Goal: Information Seeking & Learning: Learn about a topic

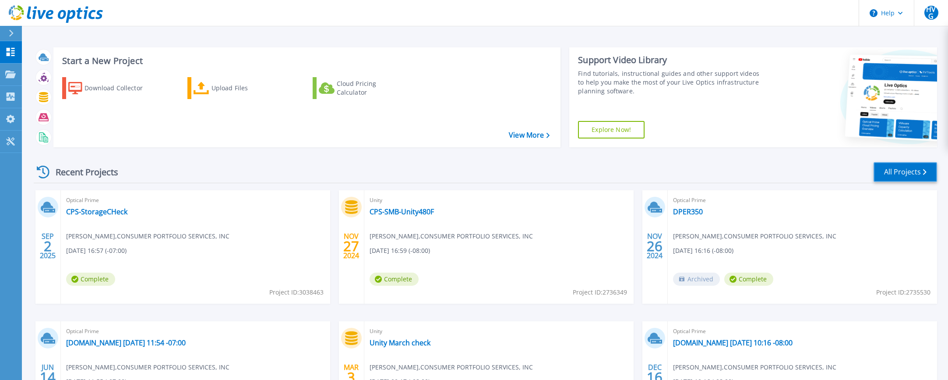
click at [900, 169] on link "All Projects" at bounding box center [906, 172] width 64 height 20
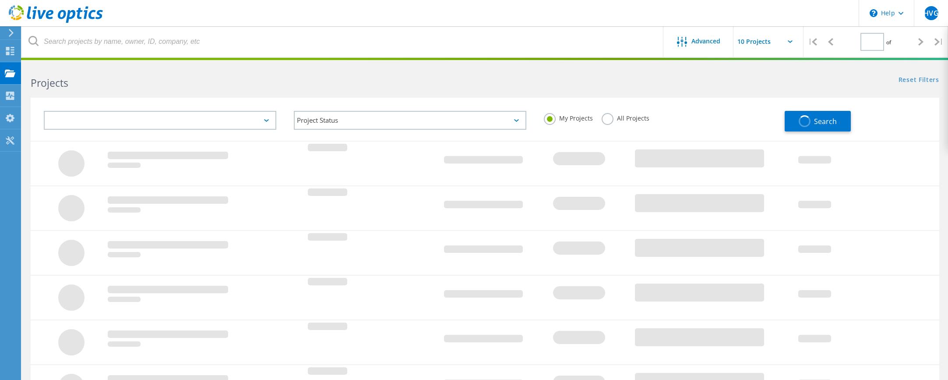
type input "1"
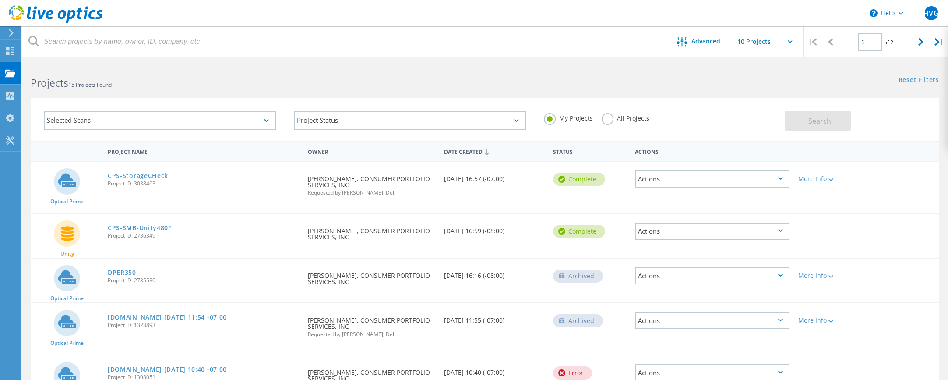
click at [468, 151] on div "Date Created" at bounding box center [494, 151] width 109 height 17
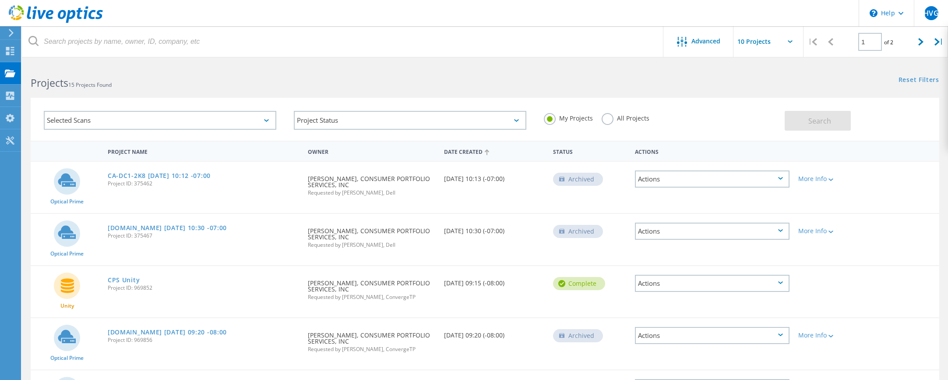
click at [468, 151] on div "Date Created" at bounding box center [494, 151] width 109 height 17
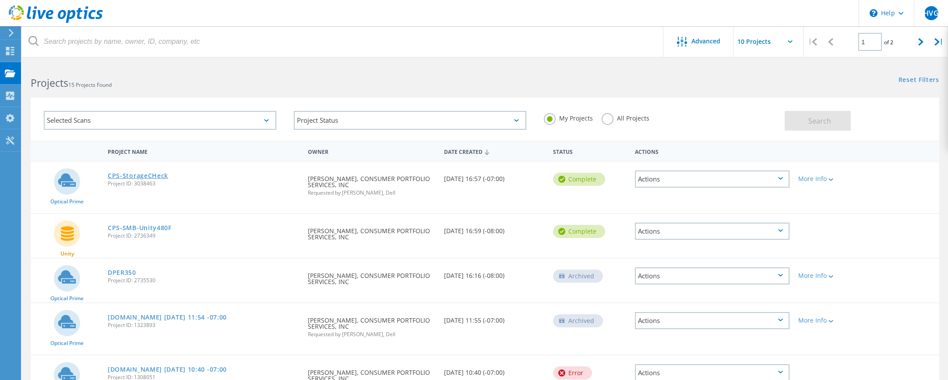
click at [141, 176] on link "CPS-StorageCHeck" at bounding box center [138, 176] width 60 height 6
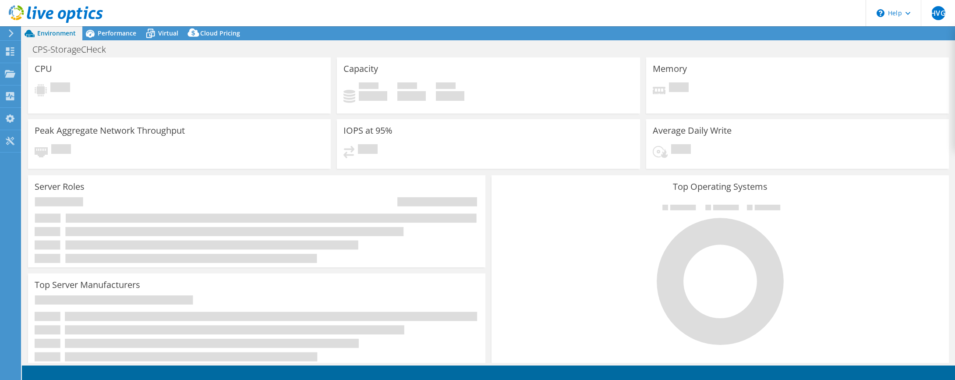
select select "USD"
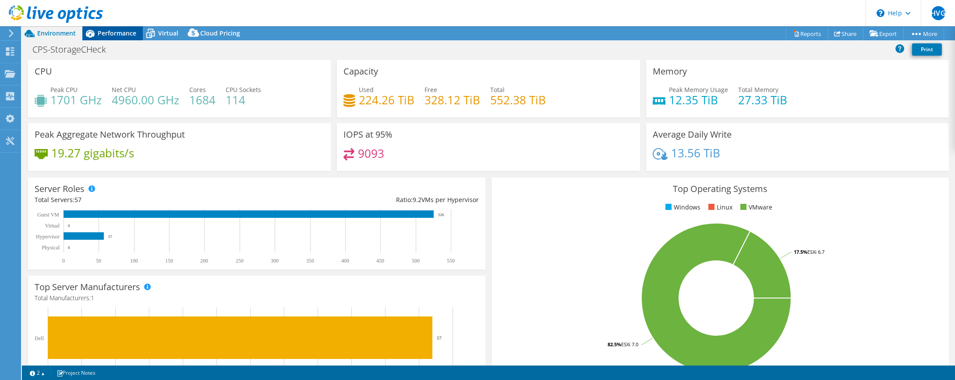
click at [116, 35] on span "Performance" at bounding box center [117, 33] width 39 height 8
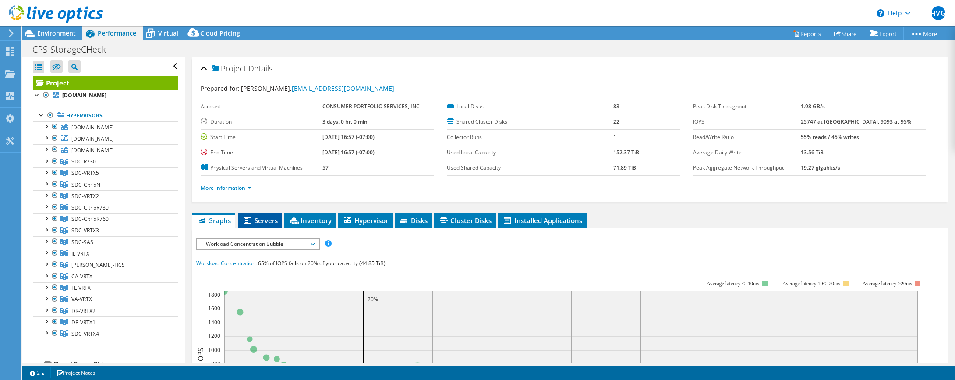
click at [257, 219] on span "Servers" at bounding box center [260, 220] width 35 height 9
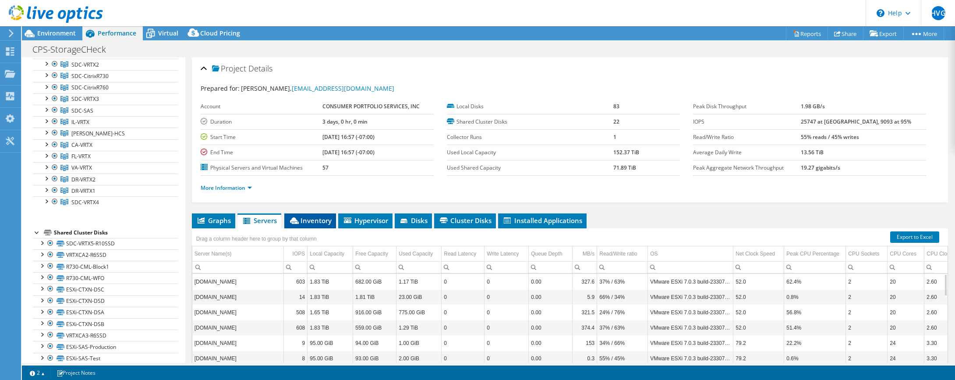
click at [315, 222] on span "Inventory" at bounding box center [310, 220] width 43 height 9
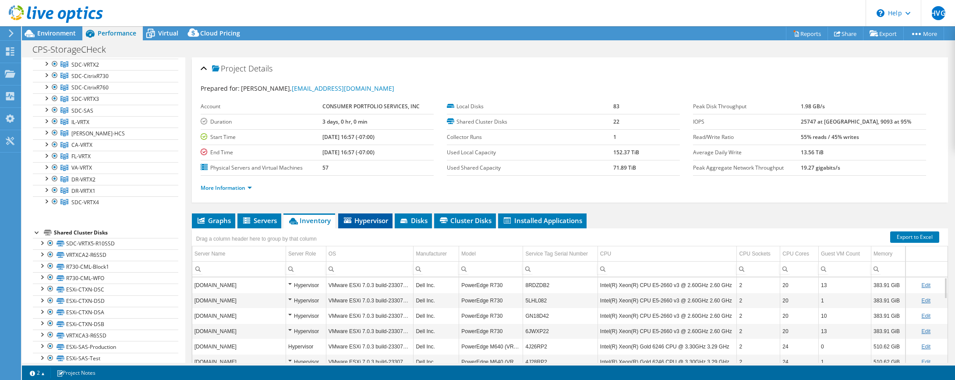
click at [369, 219] on span "Hypervisor" at bounding box center [366, 220] width 46 height 9
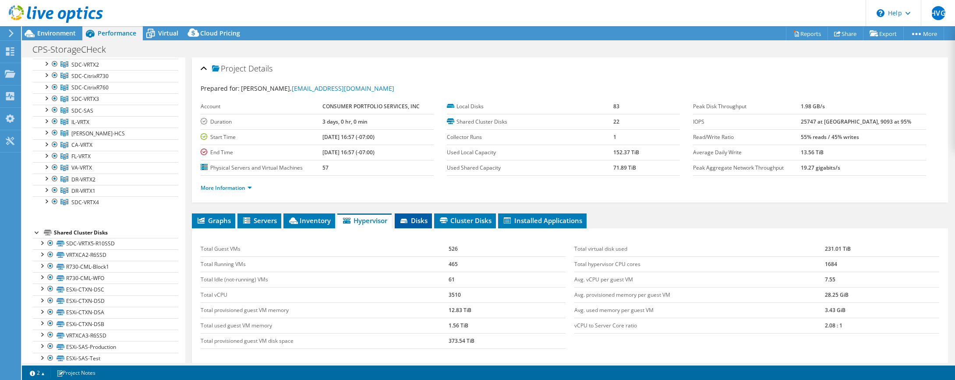
click at [419, 222] on span "Disks" at bounding box center [413, 220] width 28 height 9
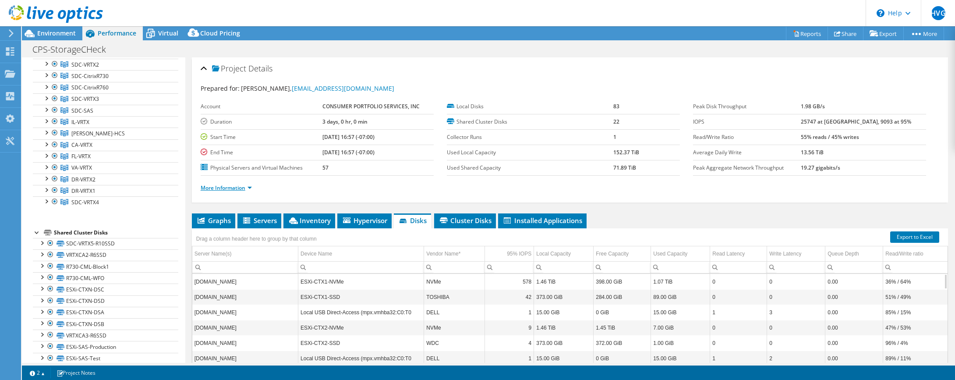
click at [228, 189] on link "More Information" at bounding box center [226, 187] width 51 height 7
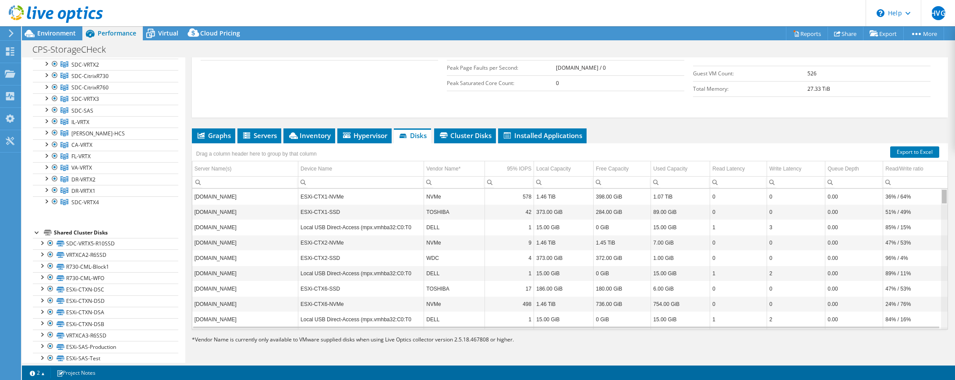
drag, startPoint x: 939, startPoint y: 316, endPoint x: 950, endPoint y: 179, distance: 137.6
click at [950, 179] on body "HVG End User [PERSON_NAME] [EMAIL_ADDRESS][DOMAIN_NAME] CONSUMER PORTFOLIO SERV…" at bounding box center [477, 190] width 955 height 380
click at [465, 136] on span "Cluster Disks" at bounding box center [465, 135] width 53 height 9
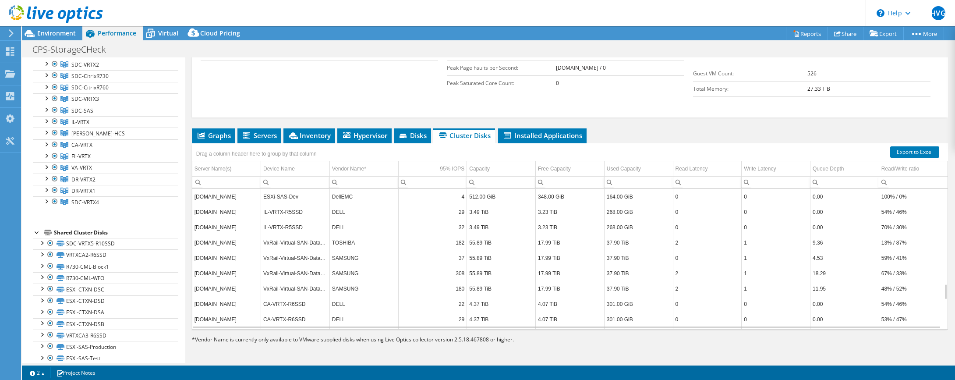
scroll to position [946, 0]
click at [538, 136] on span "Installed Applications" at bounding box center [543, 135] width 80 height 9
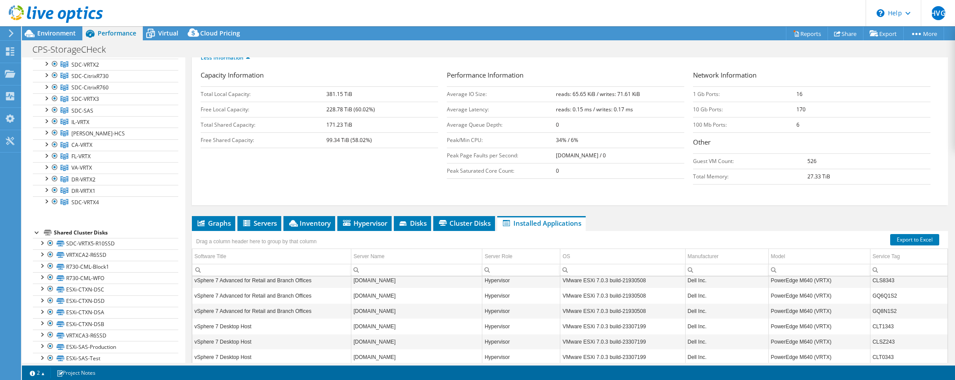
scroll to position [86, 0]
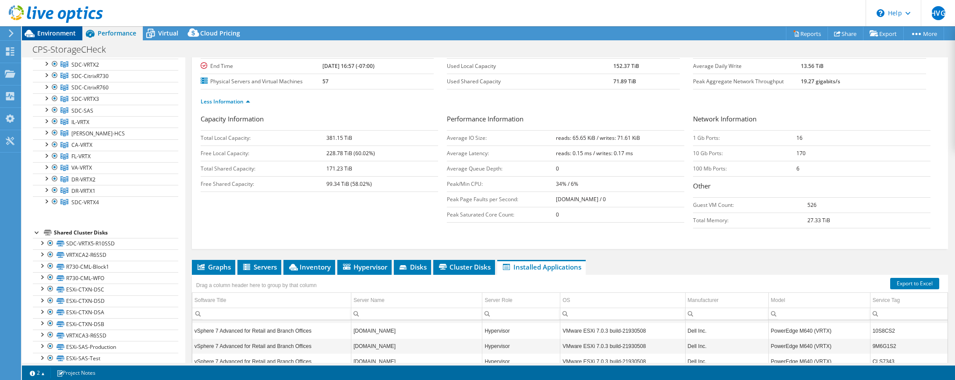
click at [62, 33] on span "Environment" at bounding box center [56, 33] width 39 height 8
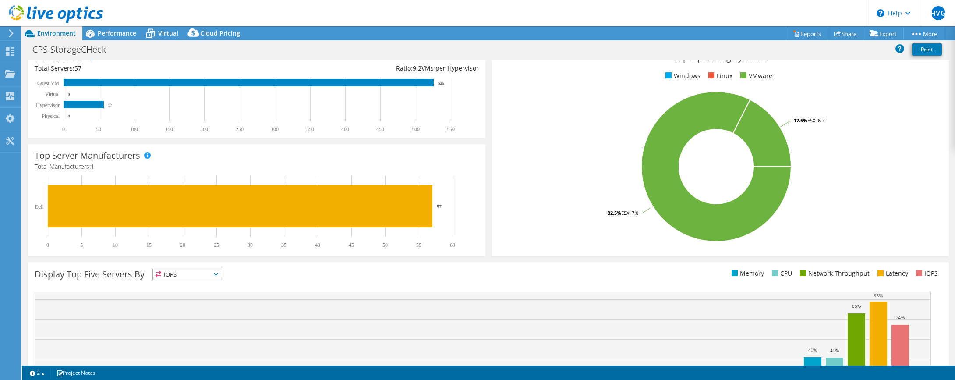
scroll to position [205, 0]
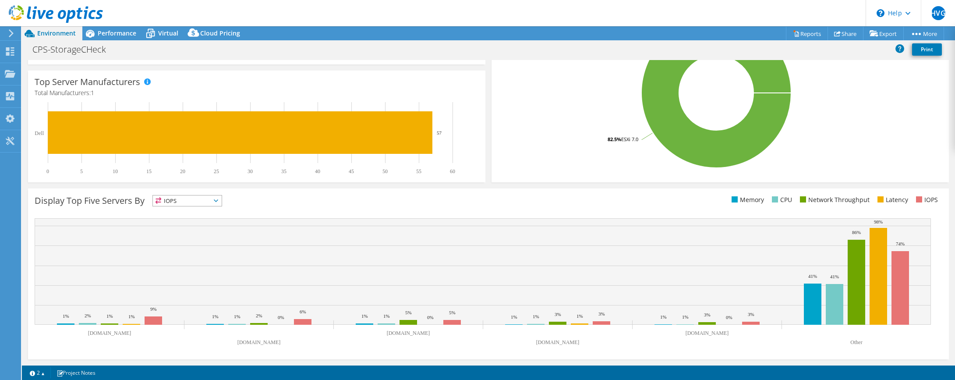
click at [217, 198] on span "IOPS" at bounding box center [187, 200] width 69 height 11
click at [181, 235] on li "CPU" at bounding box center [187, 236] width 69 height 12
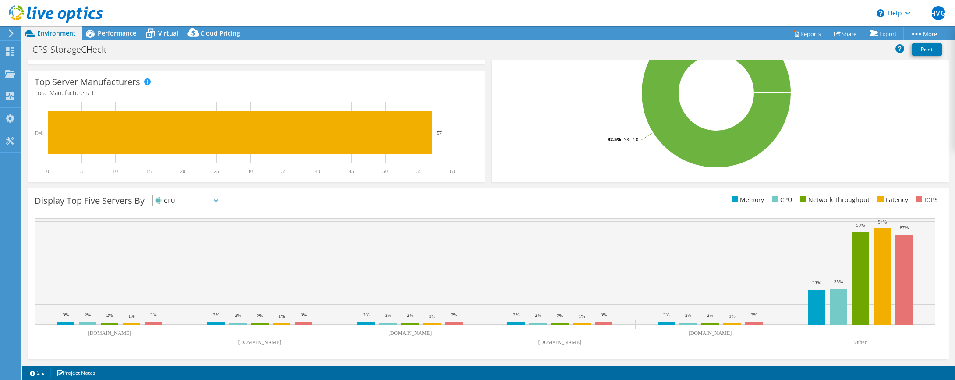
click at [218, 199] on icon at bounding box center [216, 200] width 4 height 3
click at [185, 199] on span "CPU" at bounding box center [182, 200] width 58 height 11
click at [218, 200] on icon at bounding box center [216, 200] width 4 height 3
click at [199, 224] on li "Memory" at bounding box center [187, 224] width 69 height 12
click at [222, 202] on span "Memory" at bounding box center [187, 200] width 69 height 11
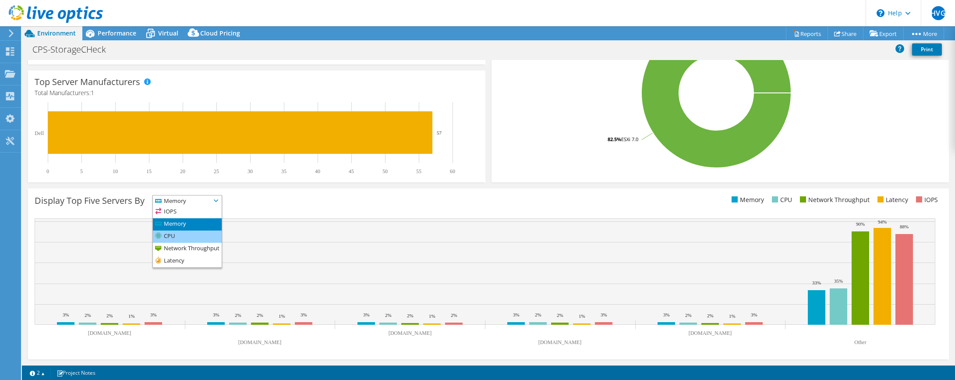
click at [183, 234] on li "CPU" at bounding box center [187, 236] width 69 height 12
click at [219, 197] on span "CPU" at bounding box center [187, 200] width 69 height 11
click at [193, 251] on li "Network Throughput" at bounding box center [187, 249] width 69 height 12
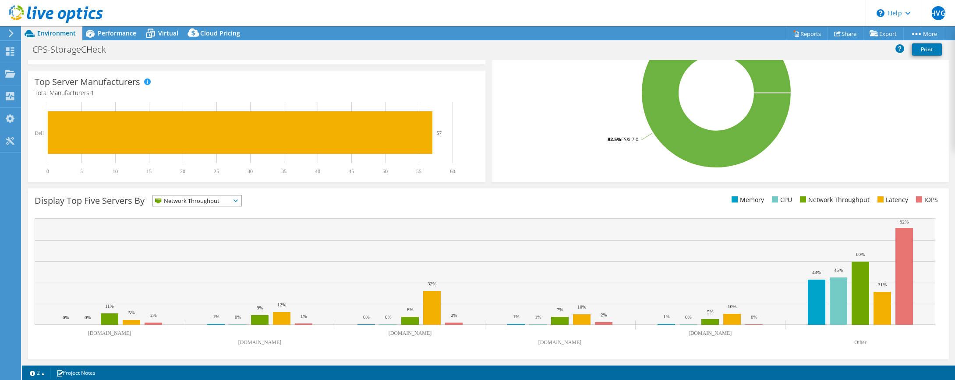
click at [240, 203] on span "Network Throughput" at bounding box center [197, 200] width 88 height 11
click at [186, 262] on li "Latency" at bounding box center [197, 261] width 88 height 12
click at [218, 202] on icon at bounding box center [216, 200] width 4 height 3
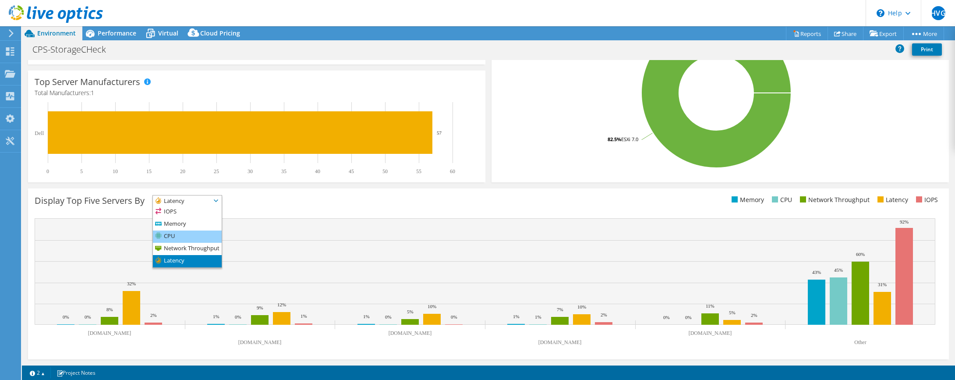
drag, startPoint x: 176, startPoint y: 238, endPoint x: 192, endPoint y: 233, distance: 17.0
click at [176, 237] on li "CPU" at bounding box center [187, 236] width 69 height 12
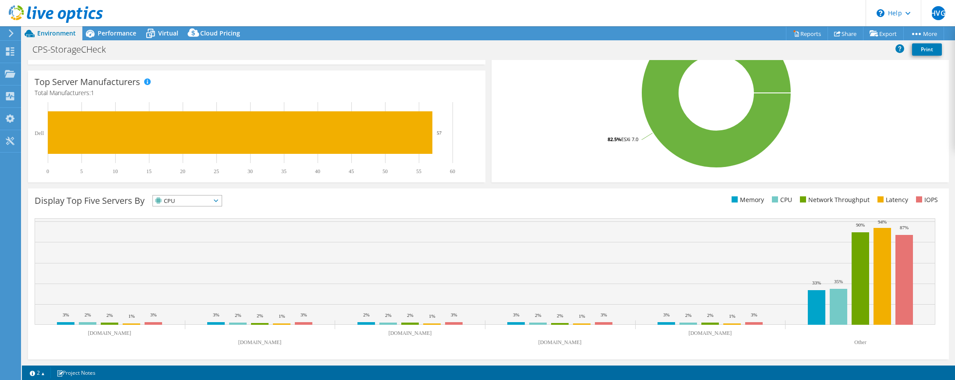
click at [299, 203] on div "Display Top Five Servers By CPU IOPS" at bounding box center [262, 202] width 454 height 14
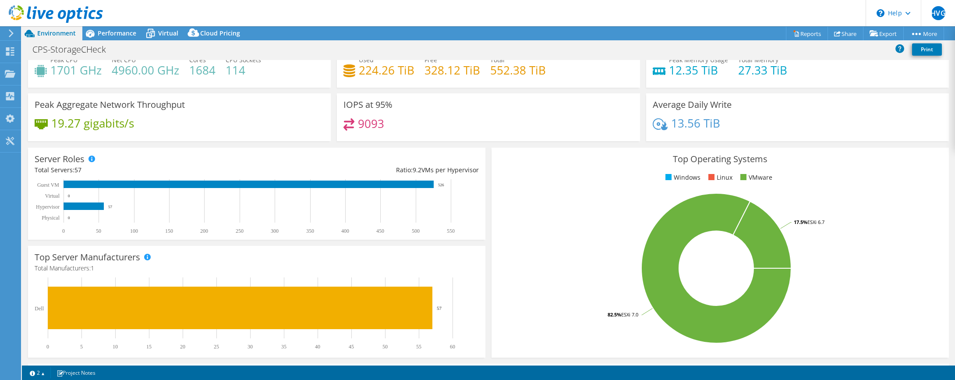
scroll to position [0, 0]
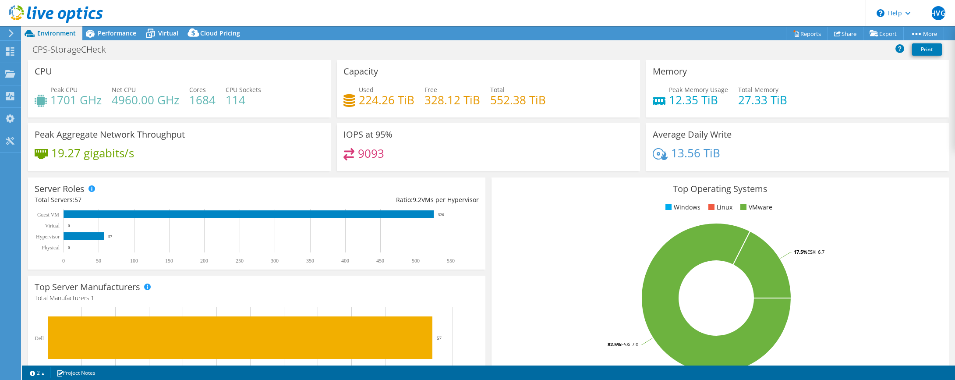
click at [763, 142] on div "Average Daily Write 13.56 TiB" at bounding box center [797, 147] width 303 height 48
click at [793, 34] on icon at bounding box center [796, 33] width 7 height 7
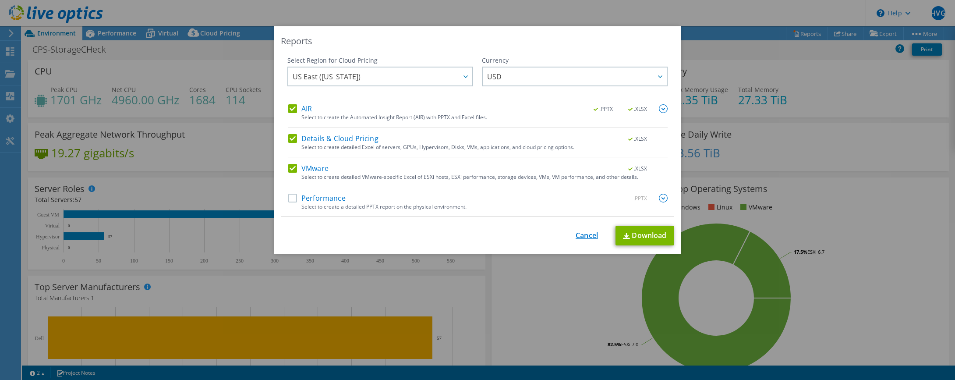
click at [577, 235] on link "Cancel" at bounding box center [587, 235] width 22 height 8
